Goal: Task Accomplishment & Management: Manage account settings

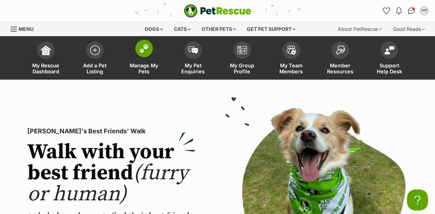
click at [141, 53] on img at bounding box center [144, 48] width 10 height 9
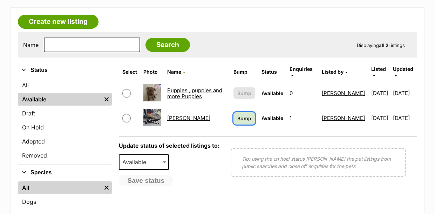
click at [240, 115] on span "Bump" at bounding box center [244, 118] width 14 height 7
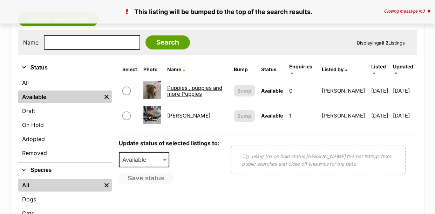
scroll to position [126, 0]
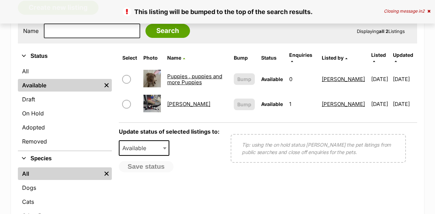
click at [194, 73] on link "Puppies , puppies and more Puppies" at bounding box center [194, 79] width 55 height 13
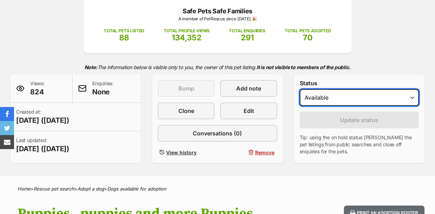
click at [412, 98] on select "Draft Available On hold Adopted" at bounding box center [359, 97] width 119 height 17
select select "on_hold"
click at [300, 89] on select "Draft Available On hold Adopted" at bounding box center [359, 97] width 119 height 17
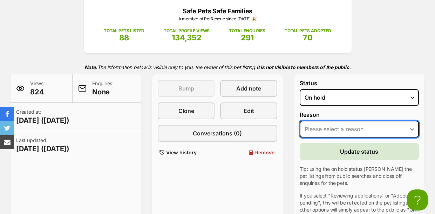
click at [411, 131] on select "Please select a reason Medical reasons Reviewing applications Adoption pending …" at bounding box center [359, 129] width 119 height 17
select select "medical"
click at [300, 121] on select "Please select a reason Medical reasons Reviewing applications Adoption pending …" at bounding box center [359, 129] width 119 height 17
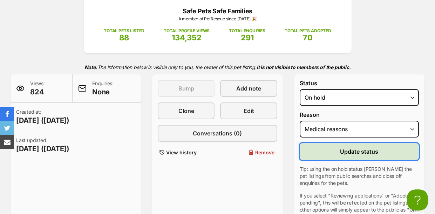
click at [377, 151] on span "Update status" at bounding box center [359, 151] width 38 height 8
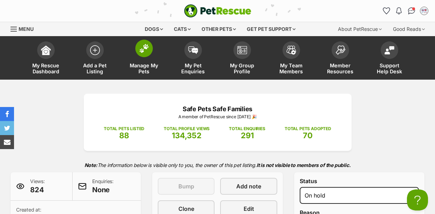
click at [139, 49] on img at bounding box center [144, 48] width 10 height 9
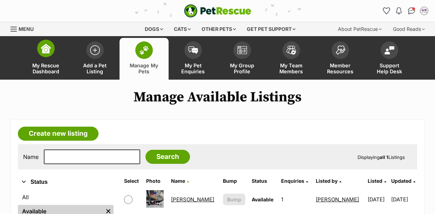
click at [48, 52] on img at bounding box center [46, 48] width 10 height 10
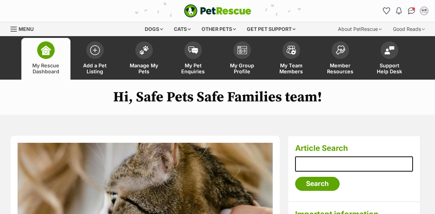
click at [211, 11] on img "PetRescue" at bounding box center [217, 10] width 67 height 13
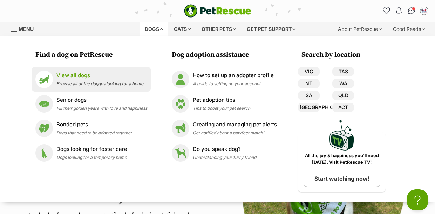
click at [92, 85] on span "Browse all of the doggos looking for a home" at bounding box center [99, 83] width 87 height 5
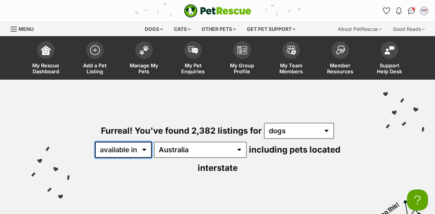
click at [146, 150] on select "available in located in" at bounding box center [123, 150] width 57 height 16
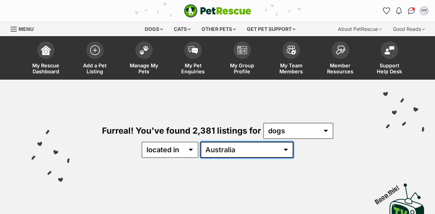
click at [245, 144] on select "[GEOGRAPHIC_DATA] [GEOGRAPHIC_DATA] [GEOGRAPHIC_DATA] [GEOGRAPHIC_DATA] [GEOGRA…" at bounding box center [247, 150] width 93 height 16
select select "SA"
click at [222, 142] on select "[GEOGRAPHIC_DATA] [GEOGRAPHIC_DATA] [GEOGRAPHIC_DATA] [GEOGRAPHIC_DATA] [GEOGRA…" at bounding box center [247, 150] width 93 height 16
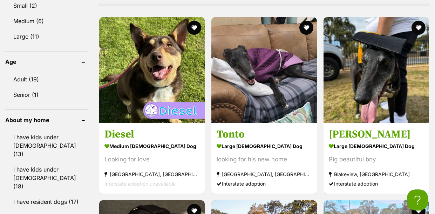
scroll to position [747, 0]
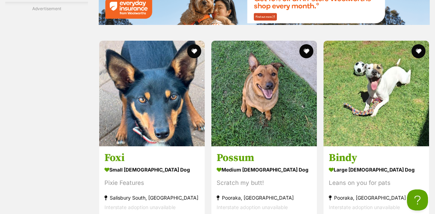
scroll to position [1336, 0]
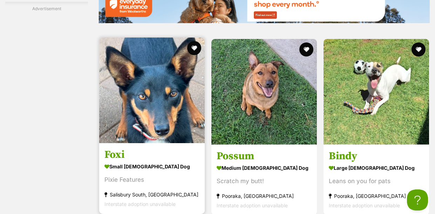
click at [168, 122] on img at bounding box center [152, 91] width 106 height 106
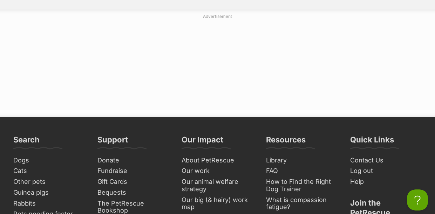
scroll to position [1826, 0]
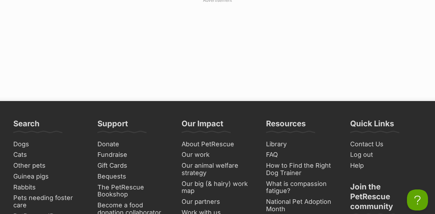
click at [397, 34] on div at bounding box center [217, 50] width 435 height 88
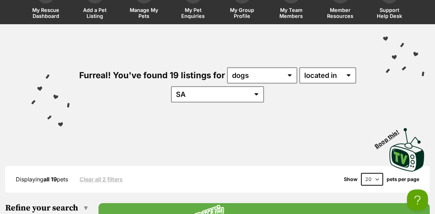
scroll to position [0, 0]
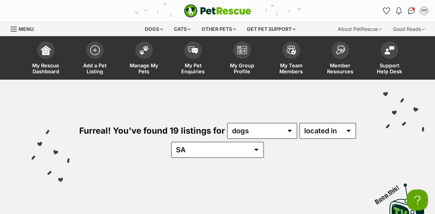
click at [16, 27] on div "Menu" at bounding box center [14, 29] width 7 height 6
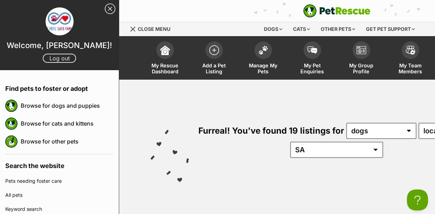
click at [59, 57] on link "Log out" at bounding box center [59, 58] width 33 height 9
